Goal: Task Accomplishment & Management: Use online tool/utility

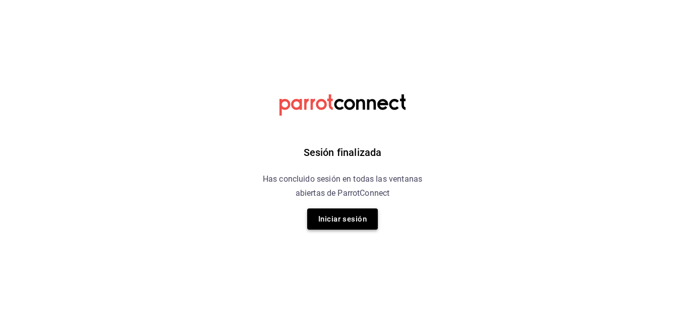
click at [364, 220] on button "Iniciar sesión" at bounding box center [342, 218] width 71 height 21
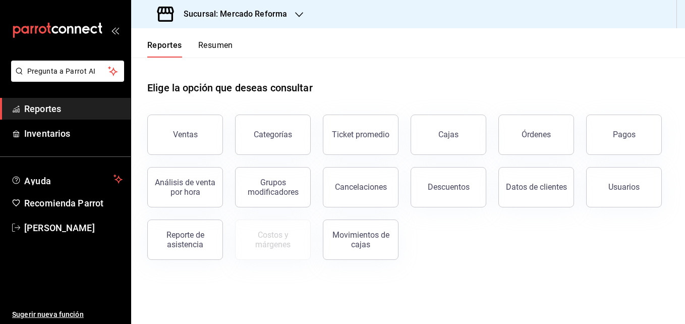
click at [298, 18] on icon "button" at bounding box center [299, 15] width 8 height 8
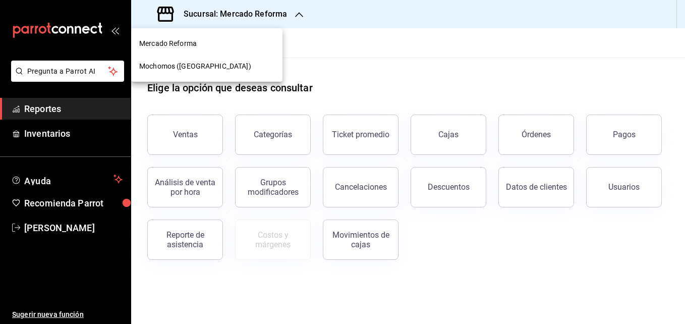
click at [201, 65] on span "Mochomos ([GEOGRAPHIC_DATA])" at bounding box center [195, 66] width 112 height 11
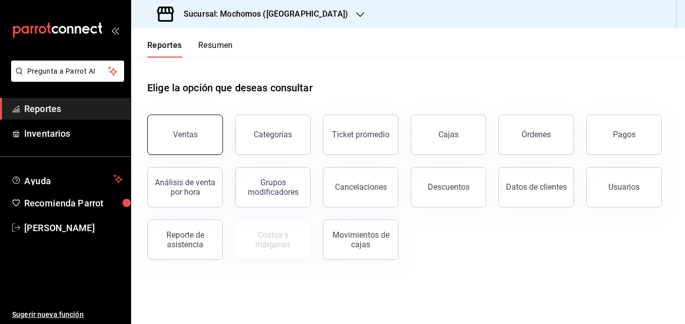
click at [178, 128] on button "Ventas" at bounding box center [185, 135] width 76 height 40
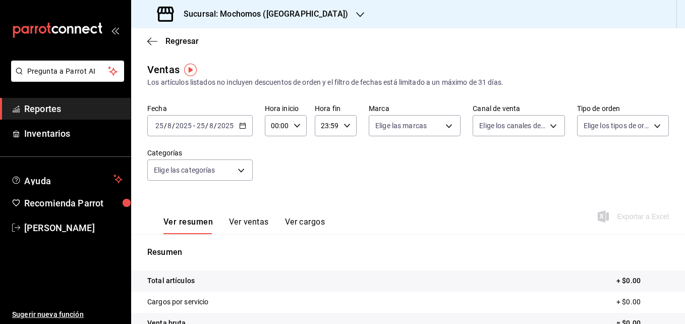
click at [242, 127] on icon "button" at bounding box center [242, 125] width 7 height 7
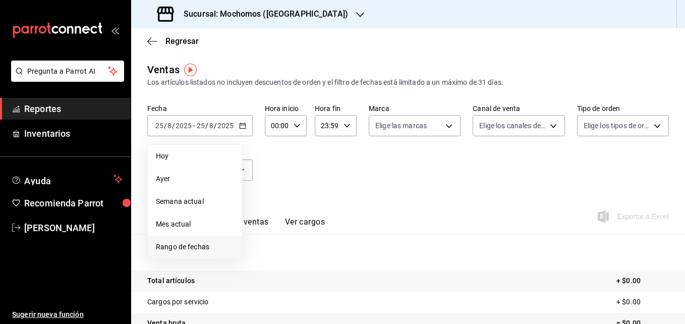
click at [185, 247] on span "Rango de fechas" at bounding box center [195, 247] width 78 height 11
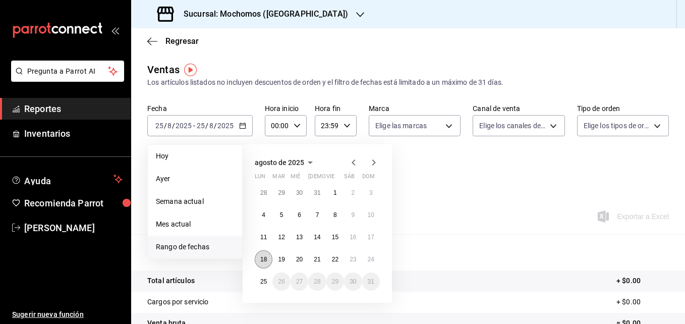
click at [264, 260] on abbr "18" at bounding box center [263, 259] width 7 height 7
click at [265, 282] on abbr "25" at bounding box center [263, 281] width 7 height 7
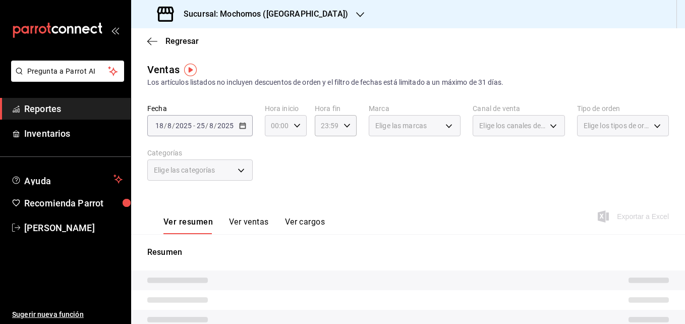
click at [299, 125] on icon "button" at bounding box center [297, 125] width 7 height 7
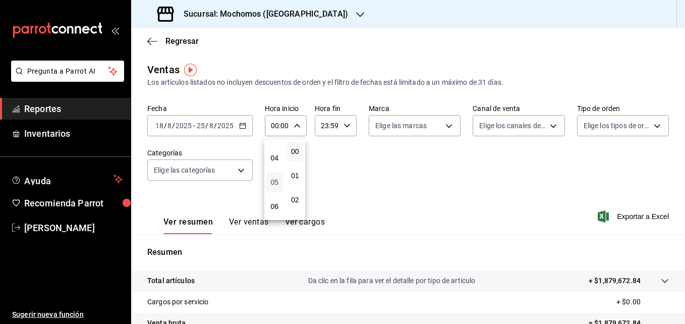
click at [273, 183] on span "05" at bounding box center [274, 182] width 5 height 8
type input "05:00"
click at [347, 128] on div at bounding box center [342, 162] width 685 height 324
click at [347, 128] on icon "button" at bounding box center [347, 125] width 7 height 7
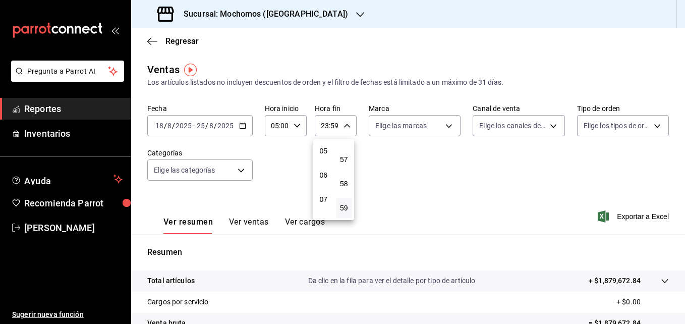
scroll to position [114, 0]
click at [321, 160] on span "05" at bounding box center [323, 159] width 5 height 8
type input "05:59"
click at [632, 218] on div at bounding box center [342, 162] width 685 height 324
click at [629, 217] on span "Exportar a Excel" at bounding box center [634, 216] width 69 height 12
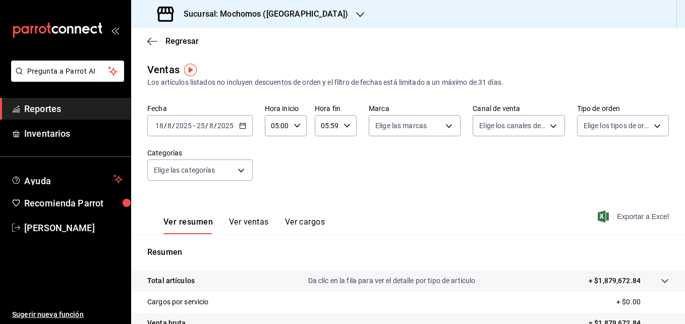
click at [617, 217] on span "Exportar a Excel" at bounding box center [634, 216] width 69 height 12
